Goal: Use online tool/utility: Utilize a website feature to perform a specific function

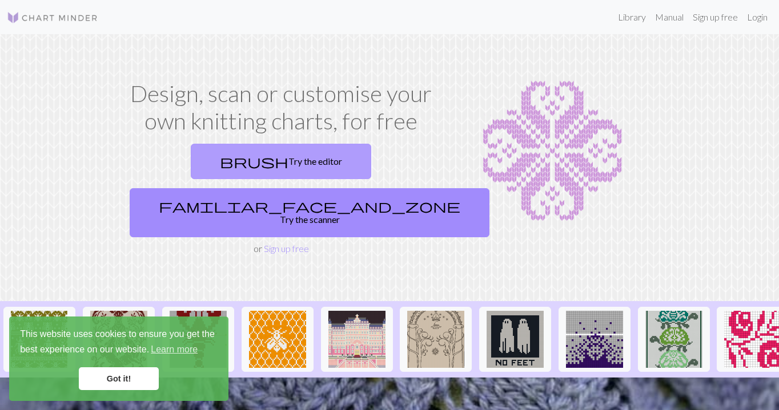
click at [196, 159] on link "brush Try the editor" at bounding box center [281, 161] width 180 height 35
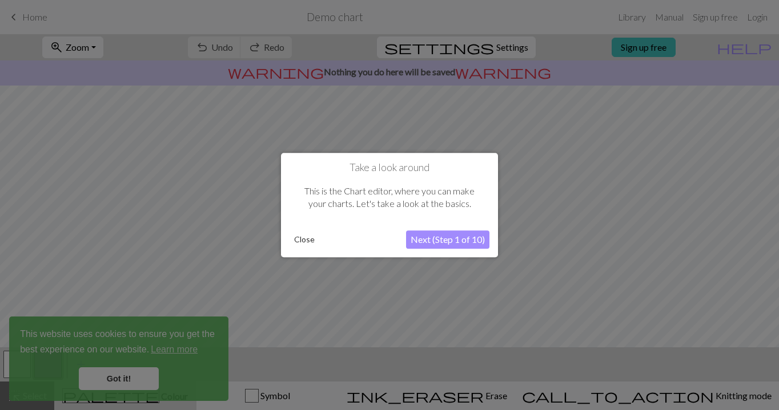
click at [434, 241] on button "Next (Step 1 of 10)" at bounding box center [447, 240] width 83 height 18
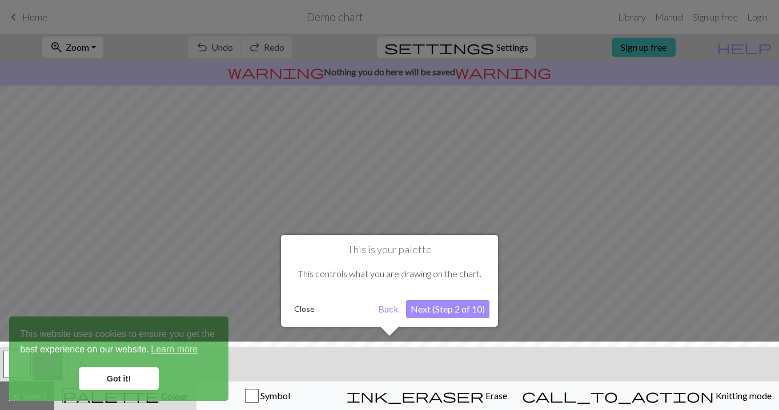
click at [383, 313] on button "Back" at bounding box center [388, 309] width 30 height 18
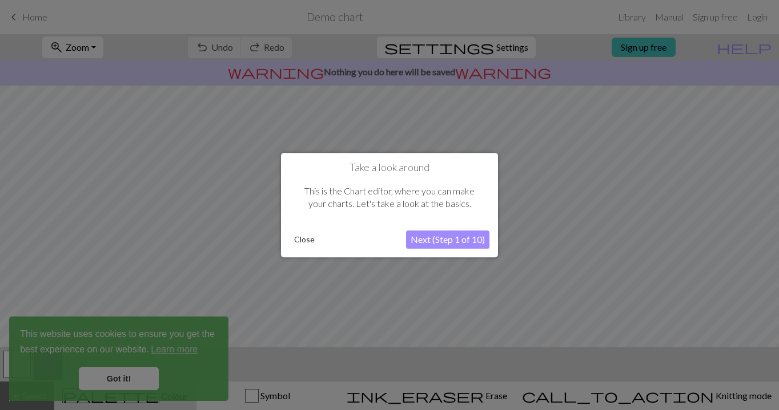
click at [299, 224] on div "Take a look around This is the Chart editor, where you can make your charts. Le…" at bounding box center [389, 205] width 217 height 104
click at [300, 240] on button "Close" at bounding box center [304, 239] width 30 height 17
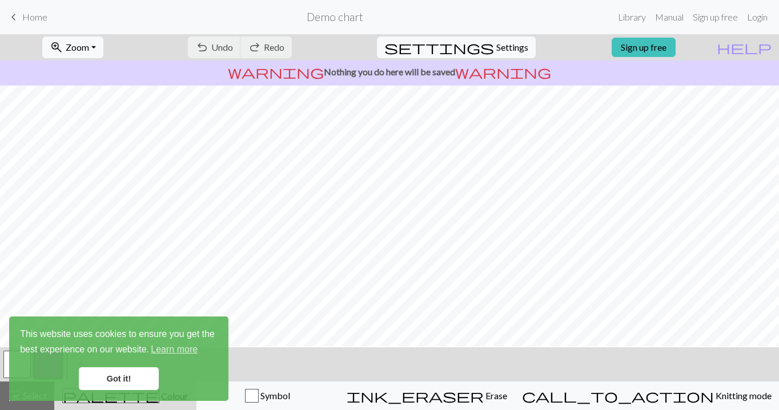
scroll to position [28, 0]
click at [107, 381] on link "Got it!" at bounding box center [119, 379] width 80 height 23
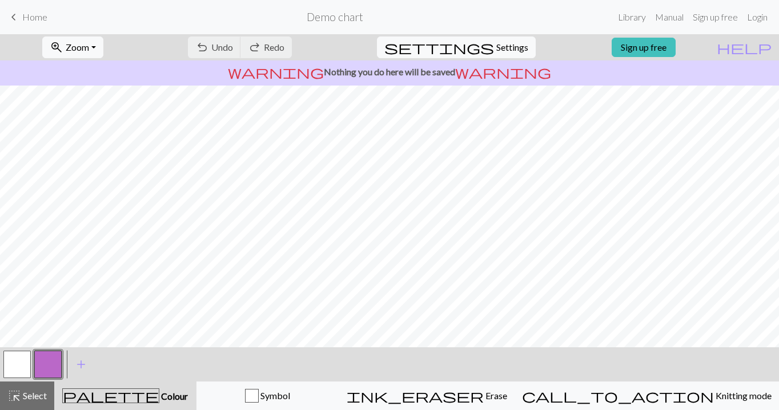
click at [3, 362] on div at bounding box center [17, 364] width 31 height 31
click at [450, 66] on p "warning Nothing you do here will be saved warning" at bounding box center [389, 72] width 769 height 14
